Goal: Task Accomplishment & Management: Complete application form

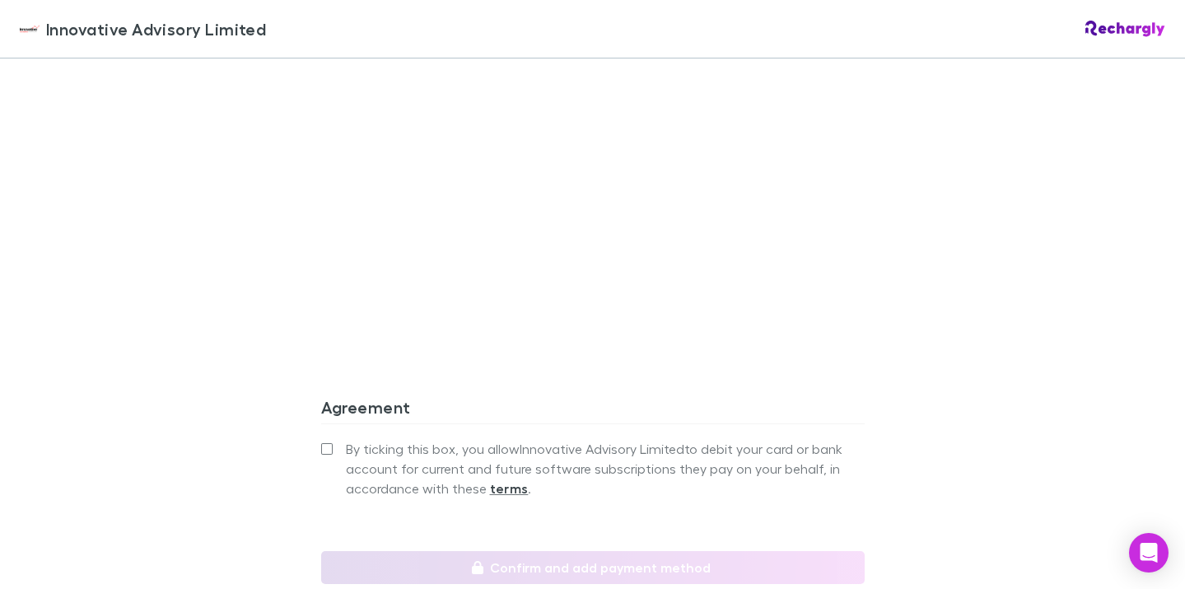
scroll to position [1365, 0]
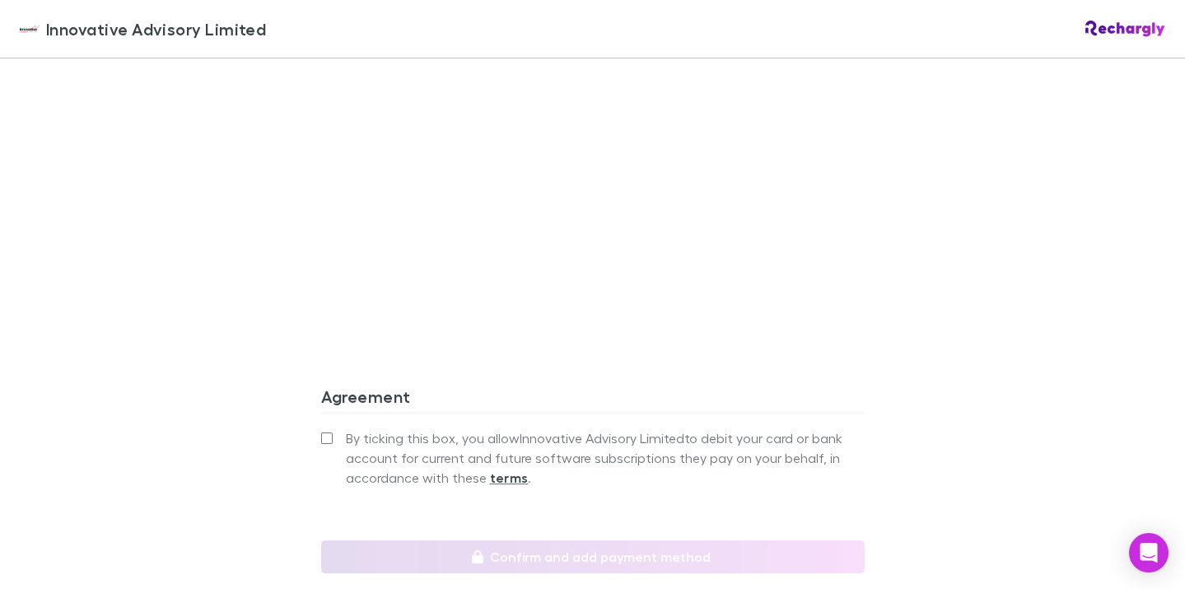
click at [672, 455] on span "By ticking this box, you allow Innovative Advisory Limited to debit your card o…" at bounding box center [605, 457] width 519 height 59
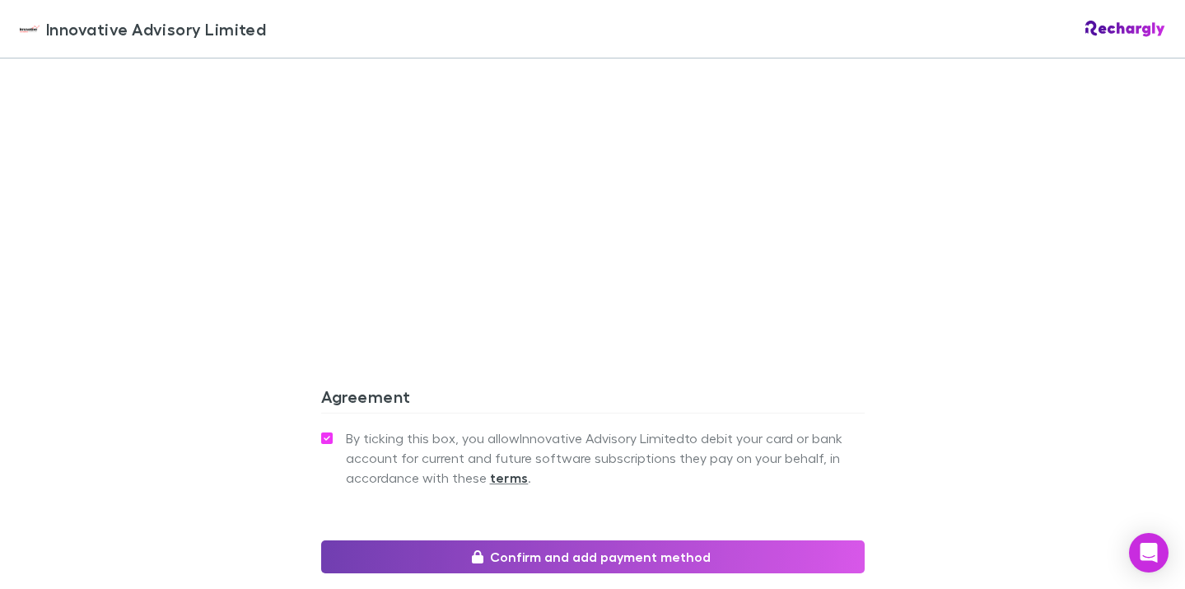
click at [719, 558] on button "Confirm and add payment method" at bounding box center [593, 556] width 544 height 33
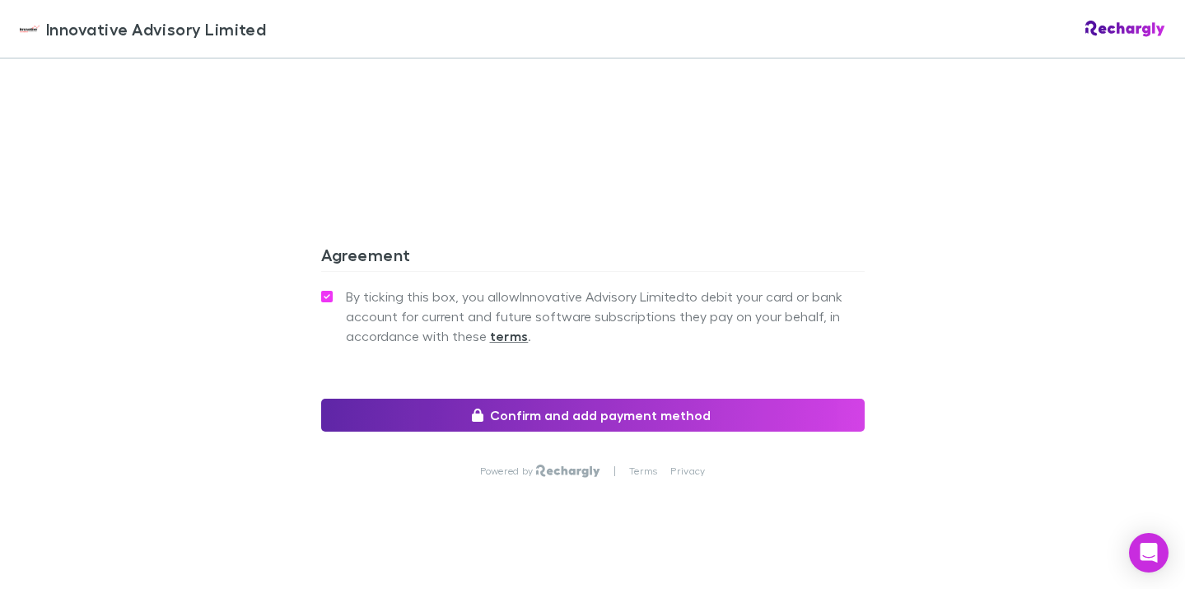
scroll to position [1508, 0]
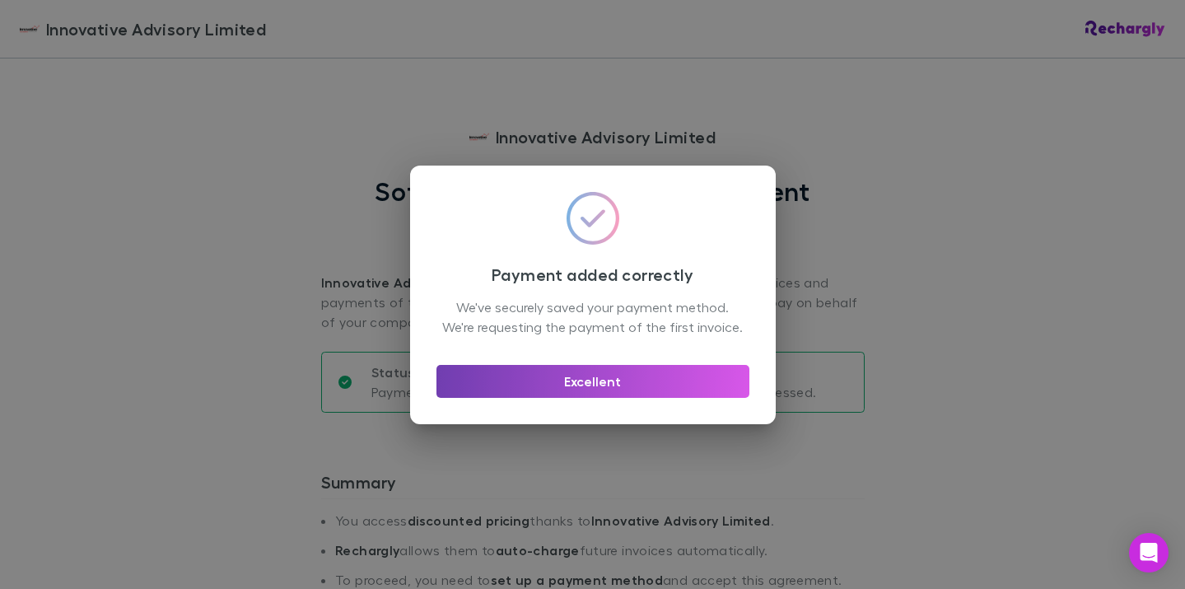
click at [631, 390] on button "Excellent" at bounding box center [593, 381] width 313 height 33
